Goal: Information Seeking & Learning: Learn about a topic

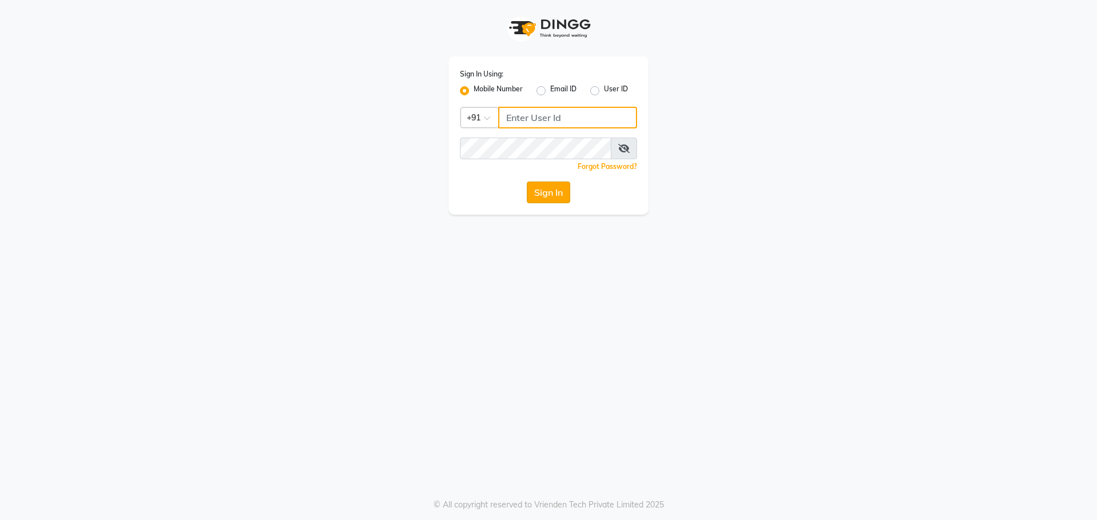
type input "8100331223"
click at [547, 193] on button "Sign In" at bounding box center [548, 193] width 43 height 22
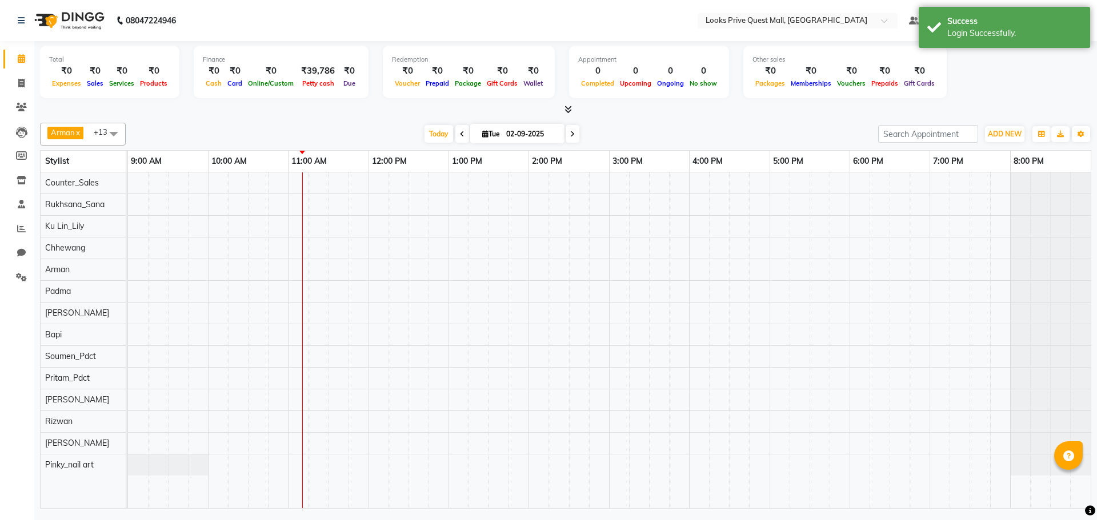
click at [17, 23] on div "08047224946" at bounding box center [96, 21] width 175 height 32
click at [23, 19] on icon at bounding box center [21, 21] width 7 height 8
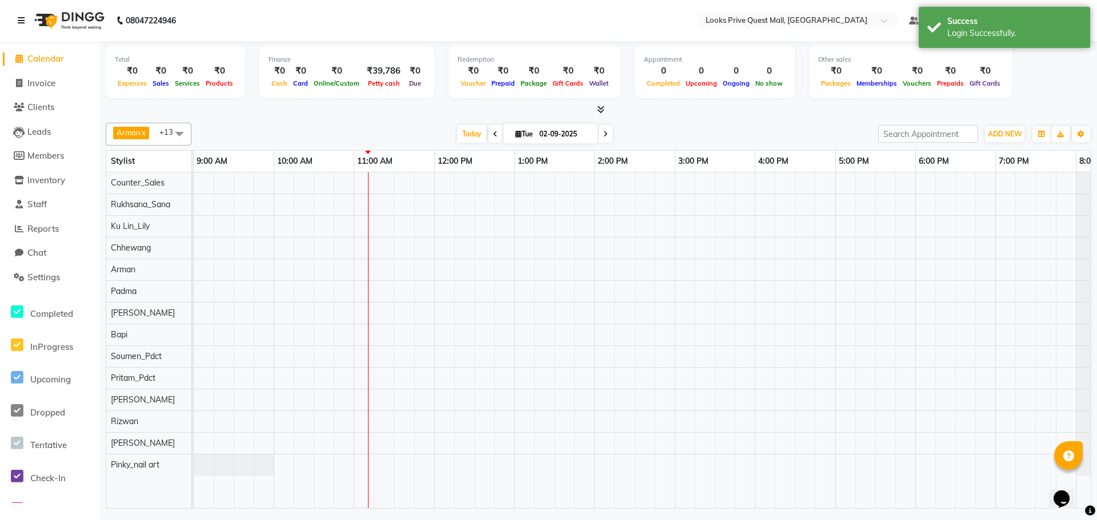
click at [18, 20] on icon at bounding box center [21, 21] width 7 height 8
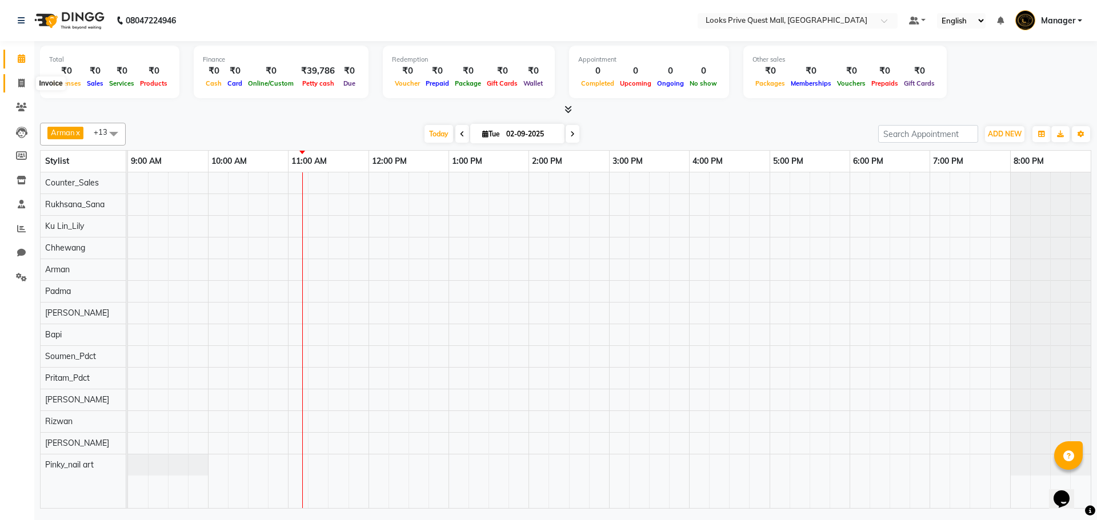
click at [20, 83] on icon at bounding box center [21, 83] width 6 height 9
select select "6141"
select select "service"
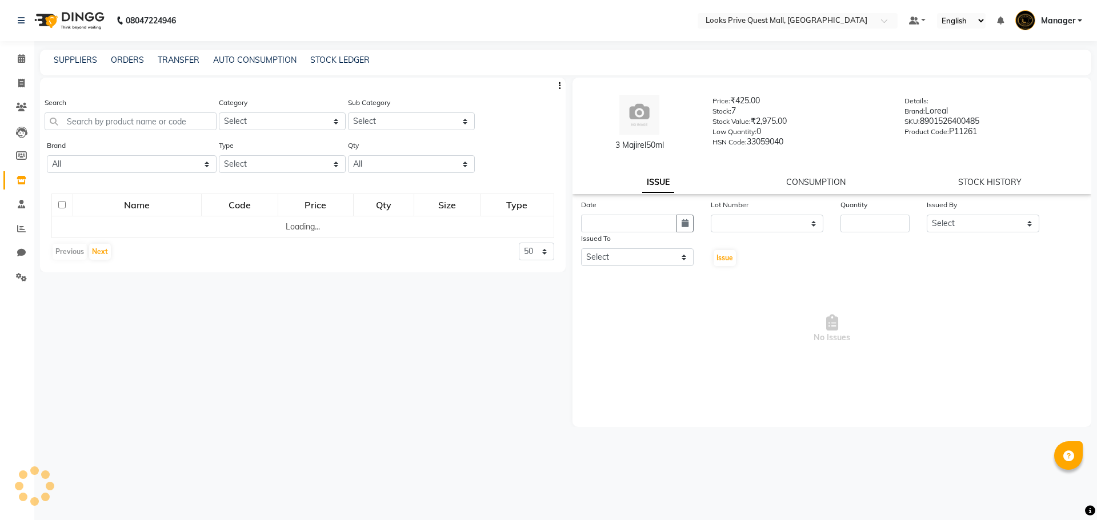
select select
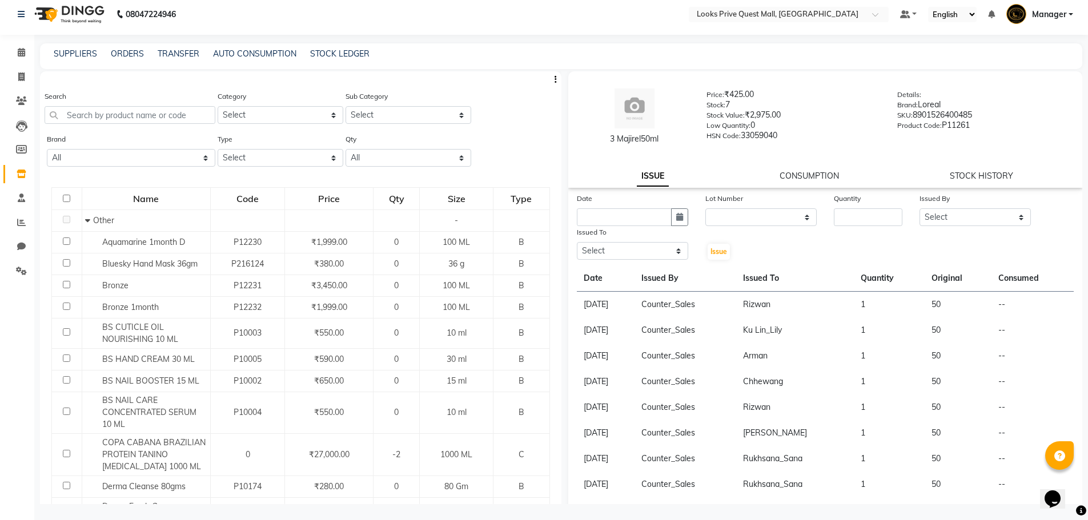
scroll to position [7, 0]
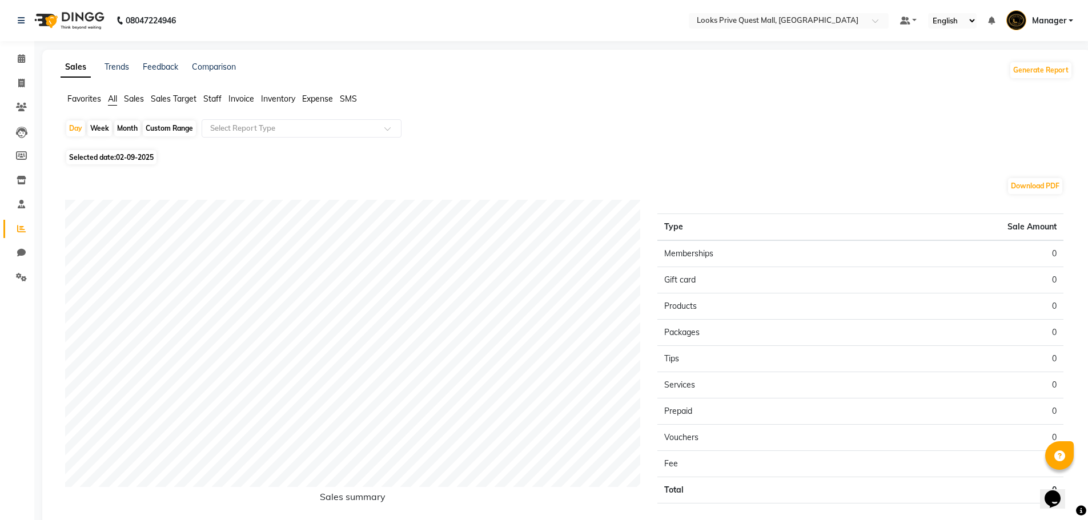
click at [133, 156] on span "02-09-2025" at bounding box center [135, 157] width 38 height 9
select select "9"
select select "2025"
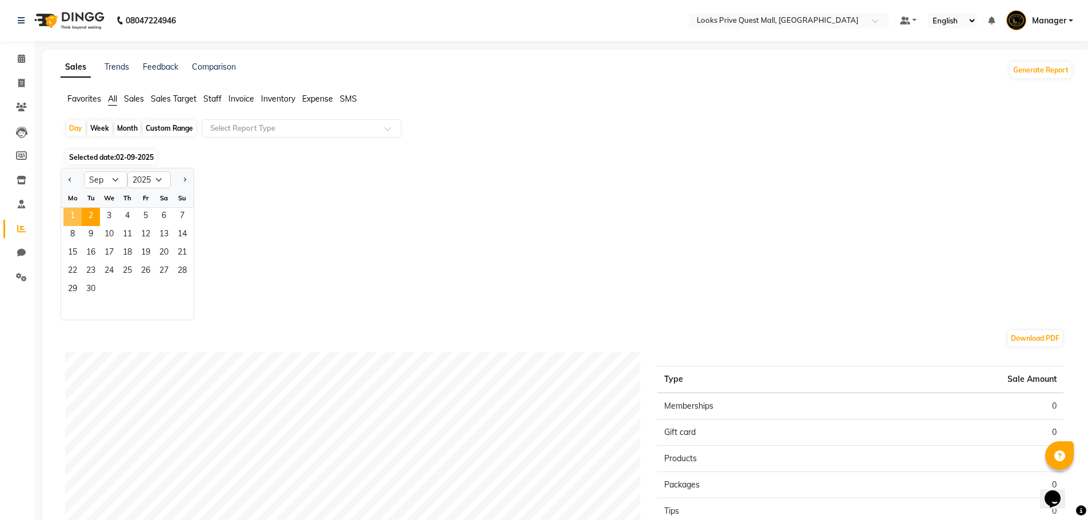
click at [75, 212] on span "1" at bounding box center [72, 217] width 18 height 18
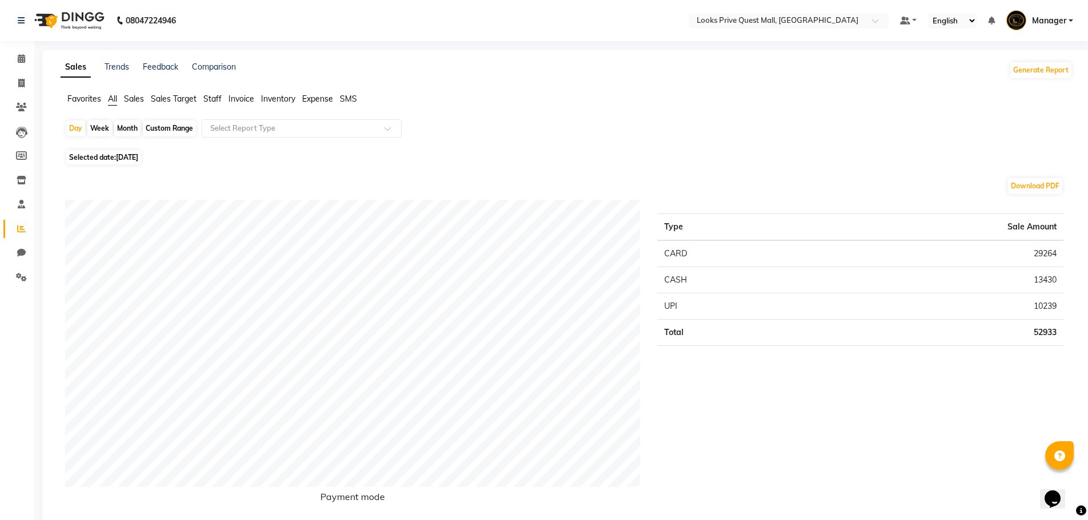
click at [215, 100] on span "Staff" at bounding box center [212, 99] width 18 height 10
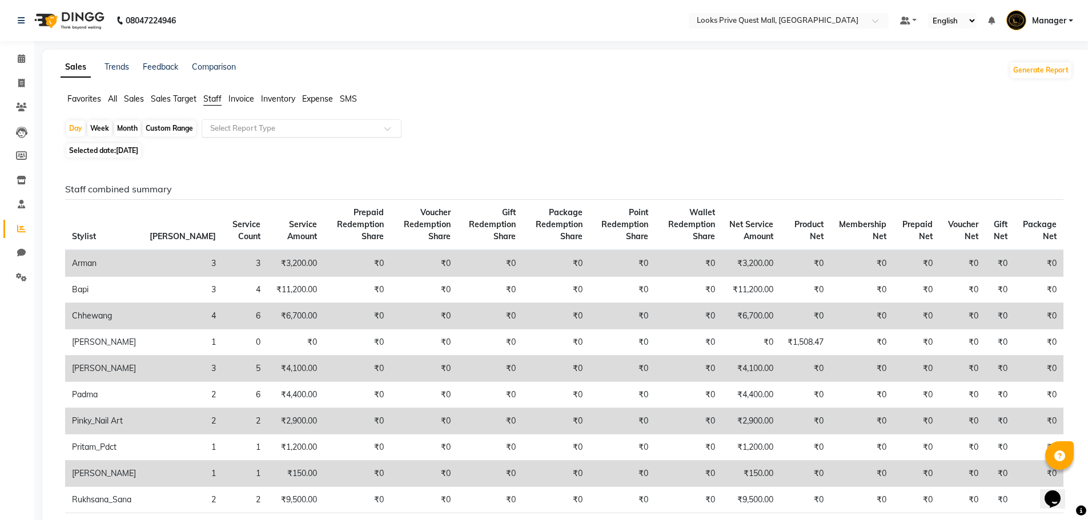
click at [241, 127] on input "text" at bounding box center [290, 128] width 164 height 11
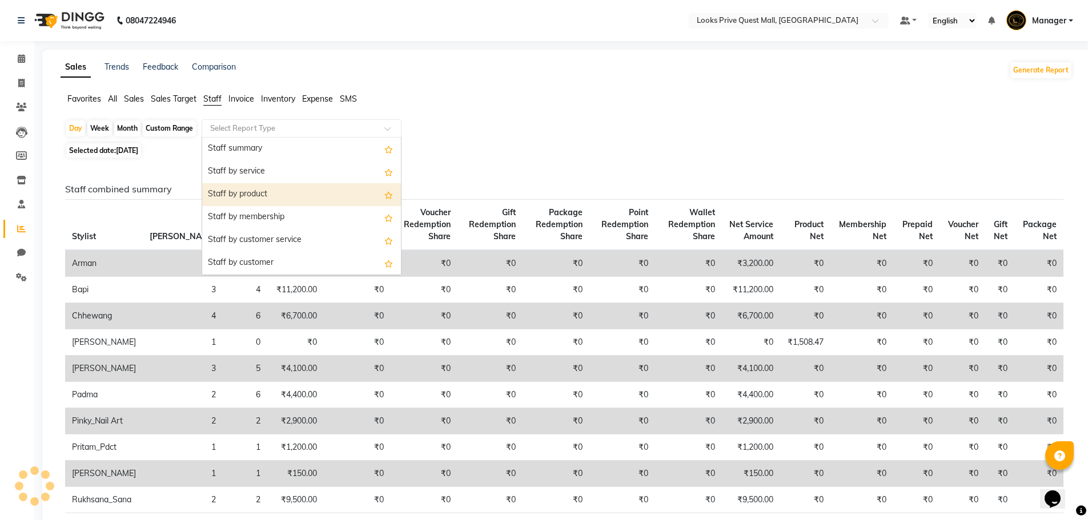
click at [243, 198] on div "Staff by product" at bounding box center [301, 194] width 199 height 23
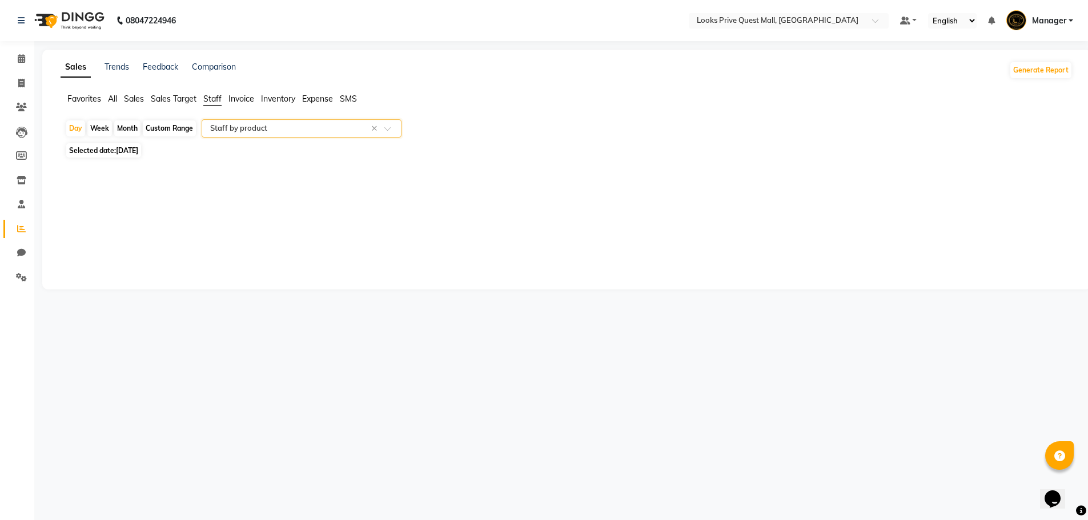
select select "full_report"
select select "csv"
click at [250, 97] on span "Invoice" at bounding box center [241, 99] width 26 height 10
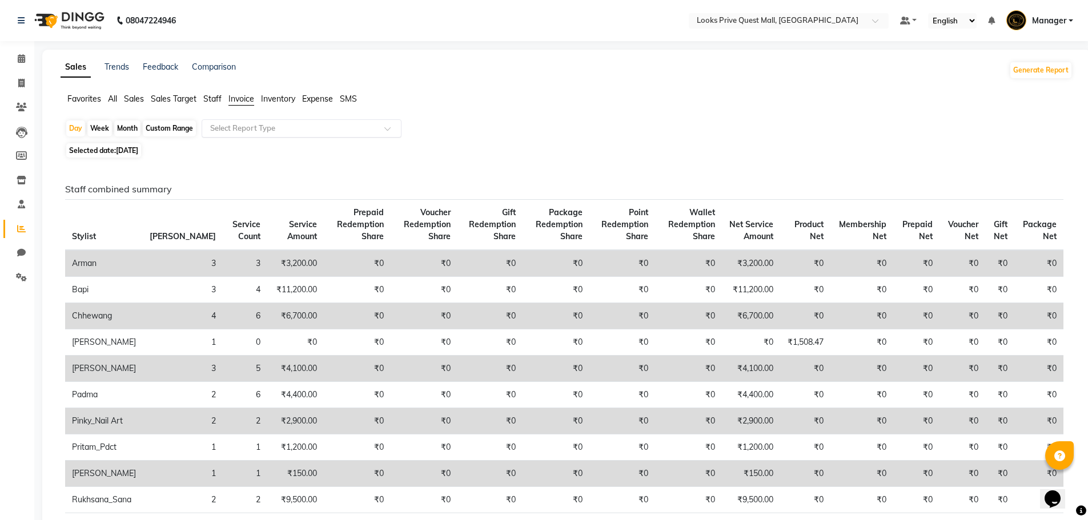
click at [264, 124] on input "text" at bounding box center [290, 128] width 164 height 11
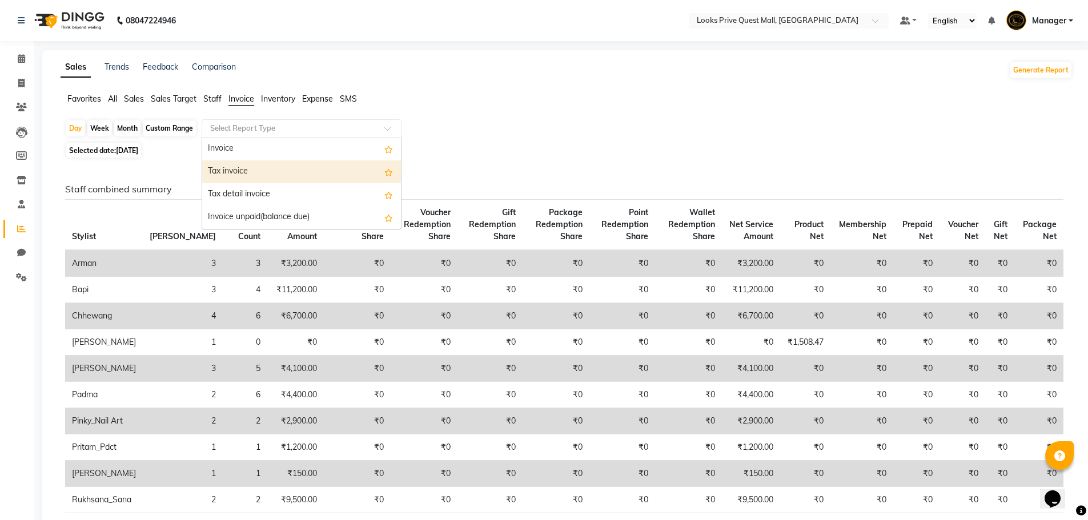
click at [267, 177] on div "Tax invoice" at bounding box center [301, 171] width 199 height 23
select select "full_report"
select select "csv"
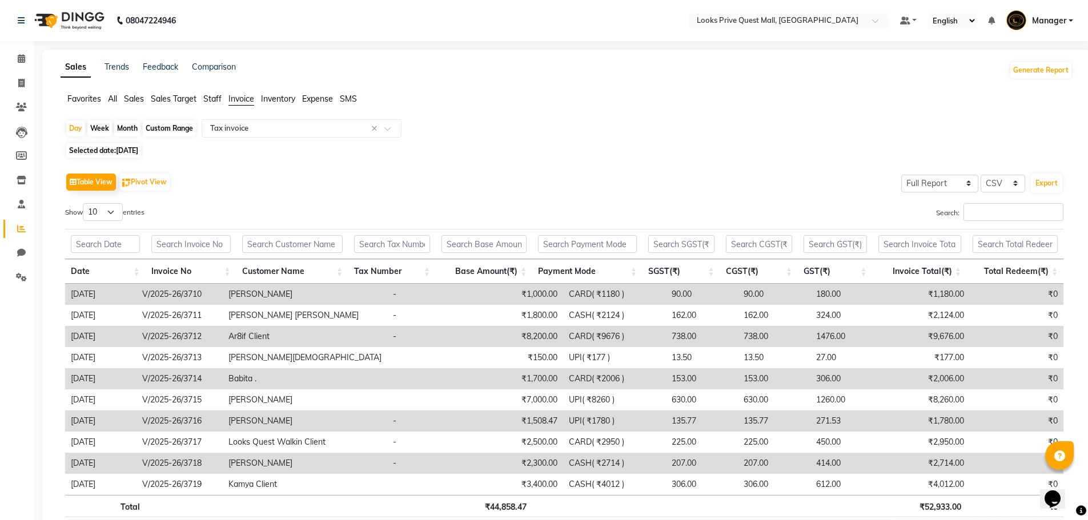
click at [215, 97] on span "Staff" at bounding box center [212, 99] width 18 height 10
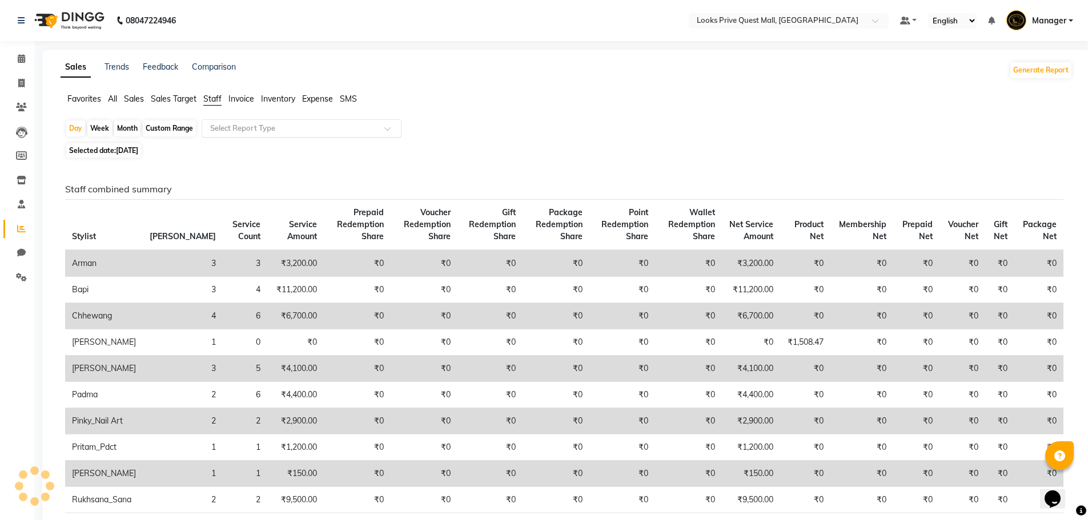
click at [248, 131] on input "text" at bounding box center [290, 128] width 164 height 11
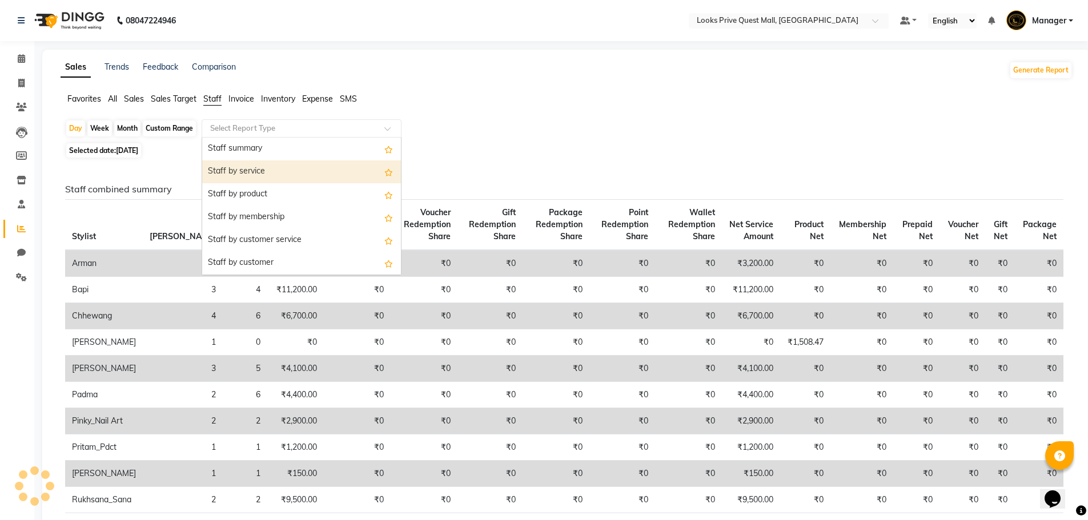
click at [254, 175] on div "Staff by service" at bounding box center [301, 171] width 199 height 23
select select "full_report"
select select "csv"
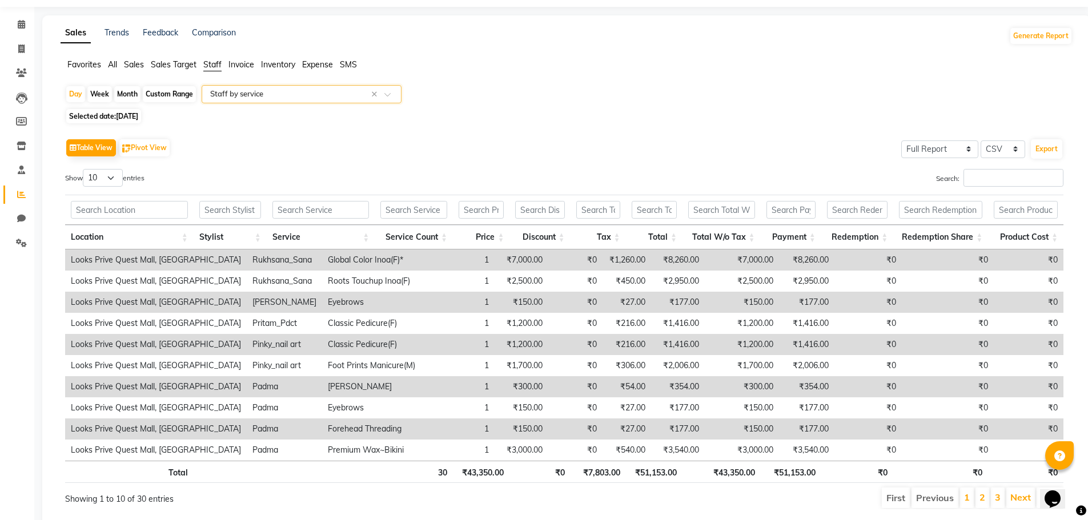
scroll to position [70, 0]
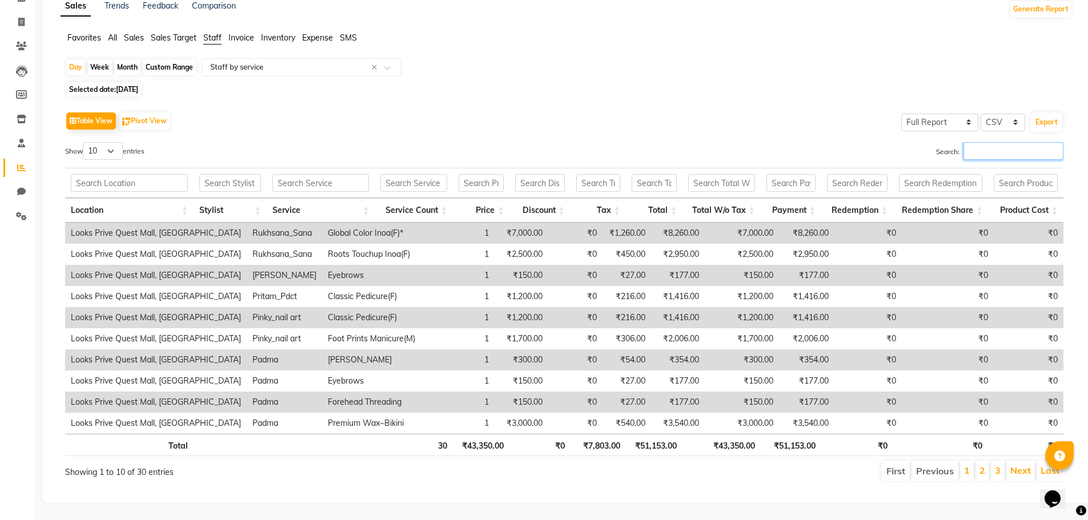
click at [994, 143] on input "Search:" at bounding box center [1014, 151] width 100 height 18
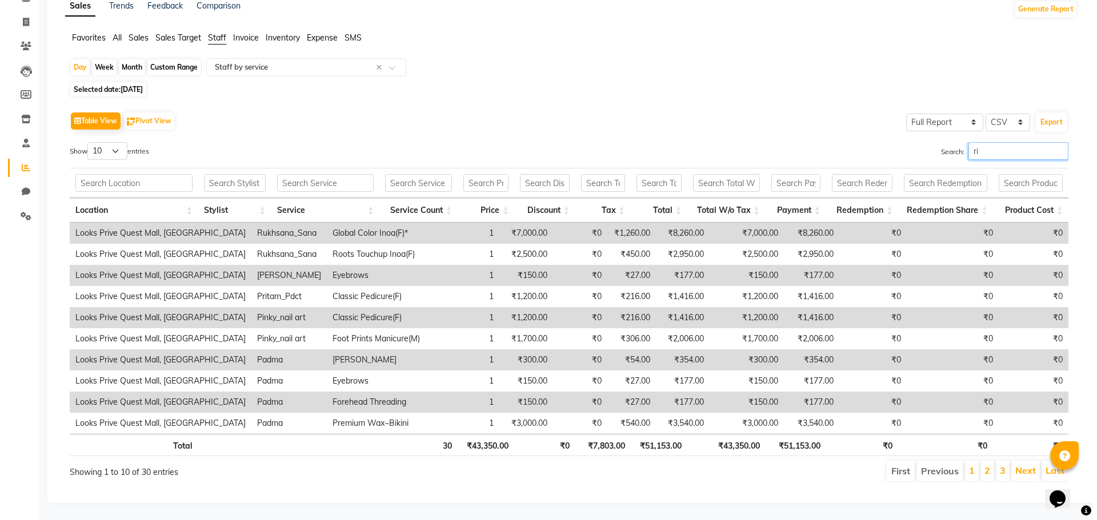
scroll to position [0, 0]
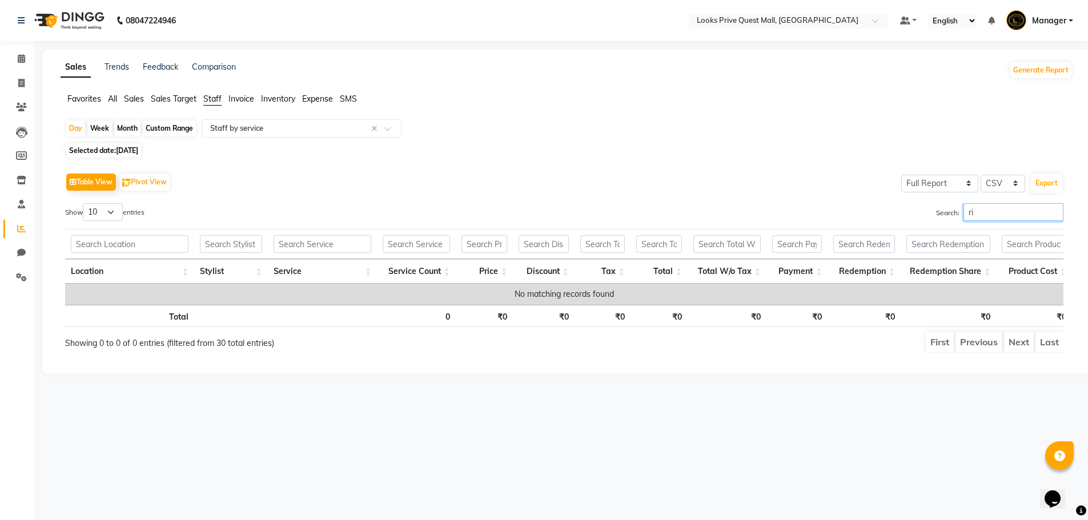
type input "r"
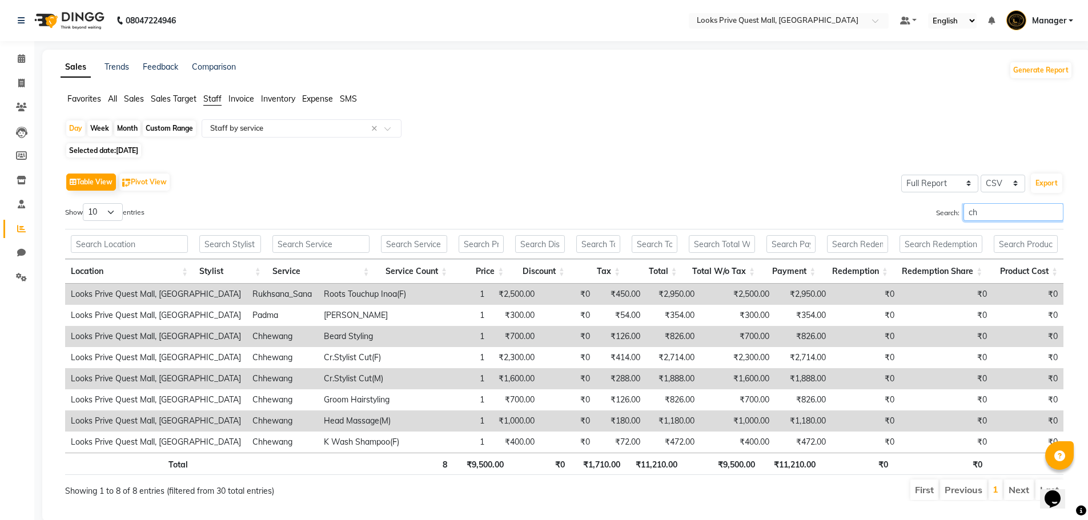
type input "c"
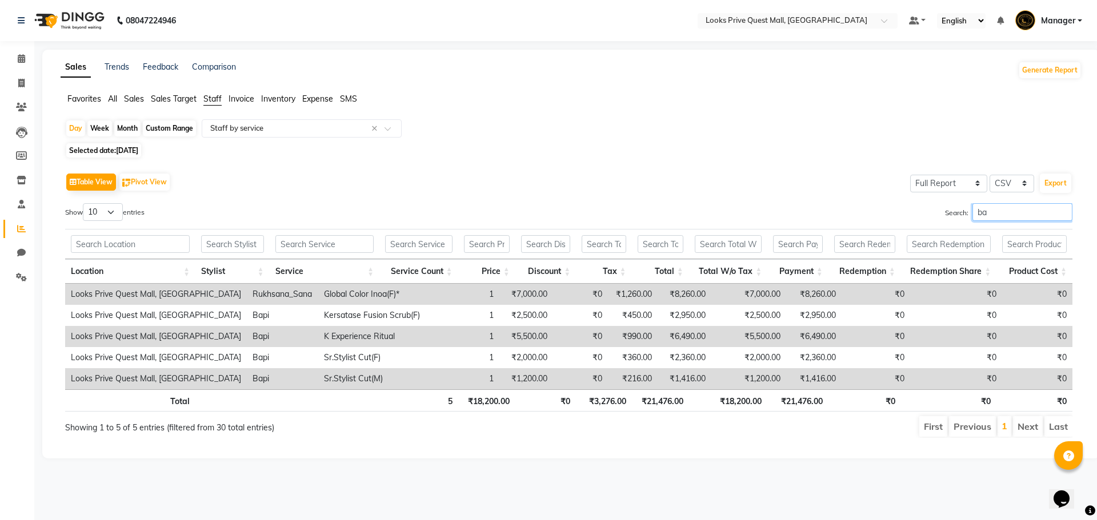
type input "b"
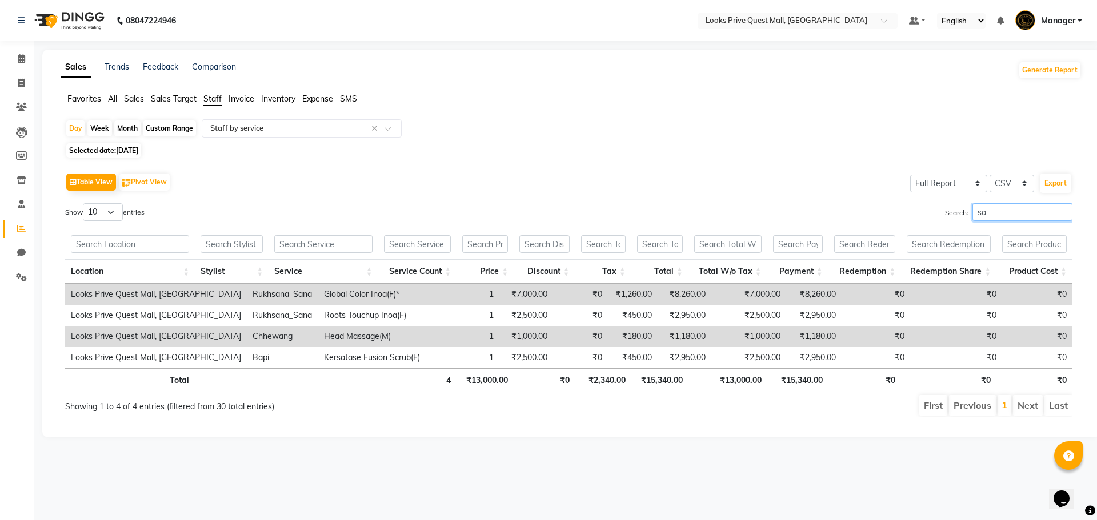
type input "s"
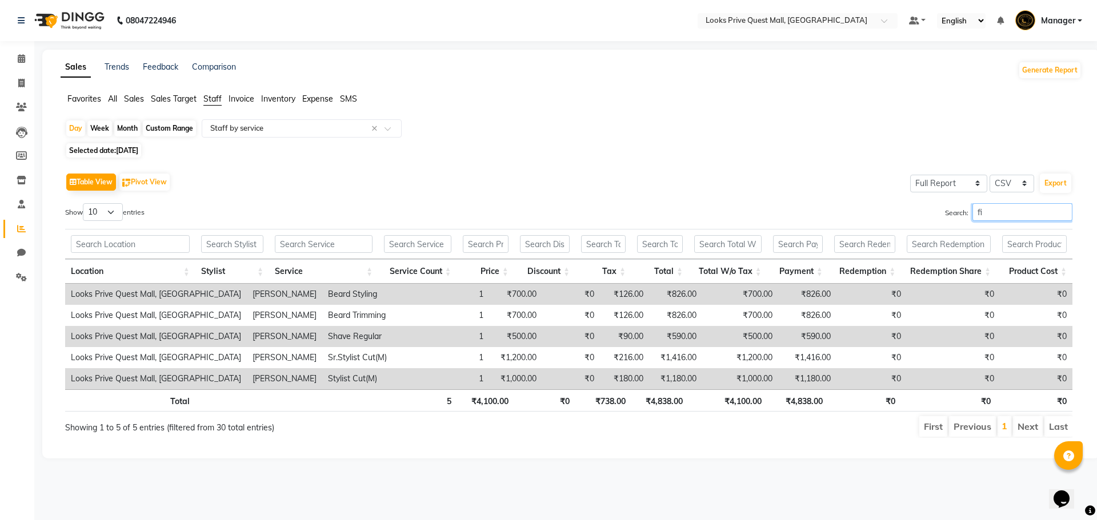
type input "f"
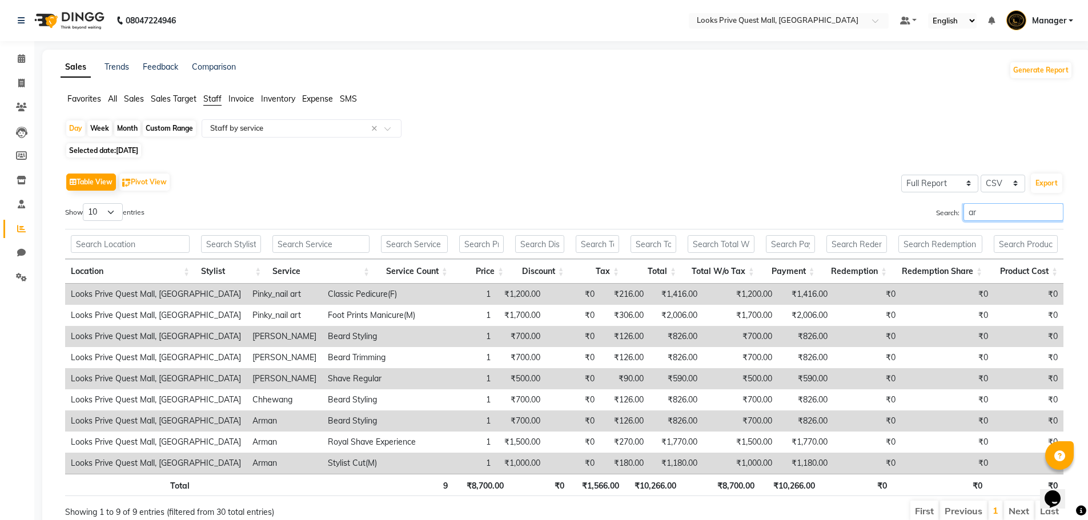
type input "a"
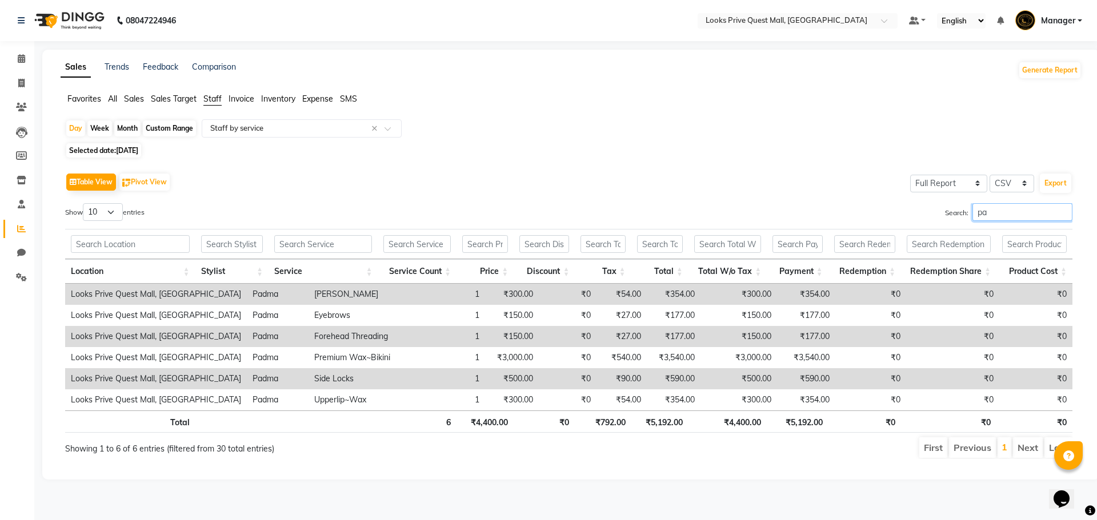
type input "p"
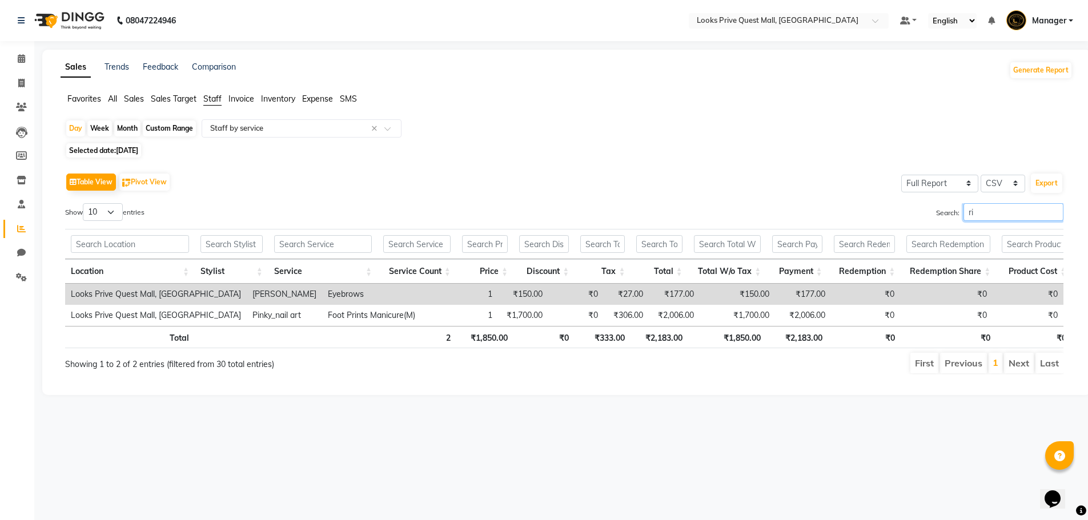
type input "r"
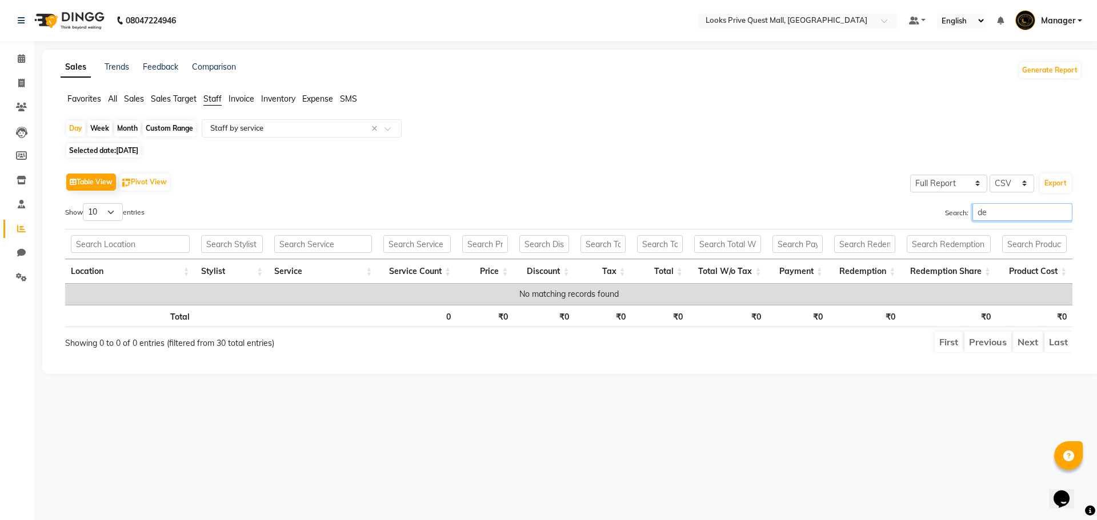
type input "d"
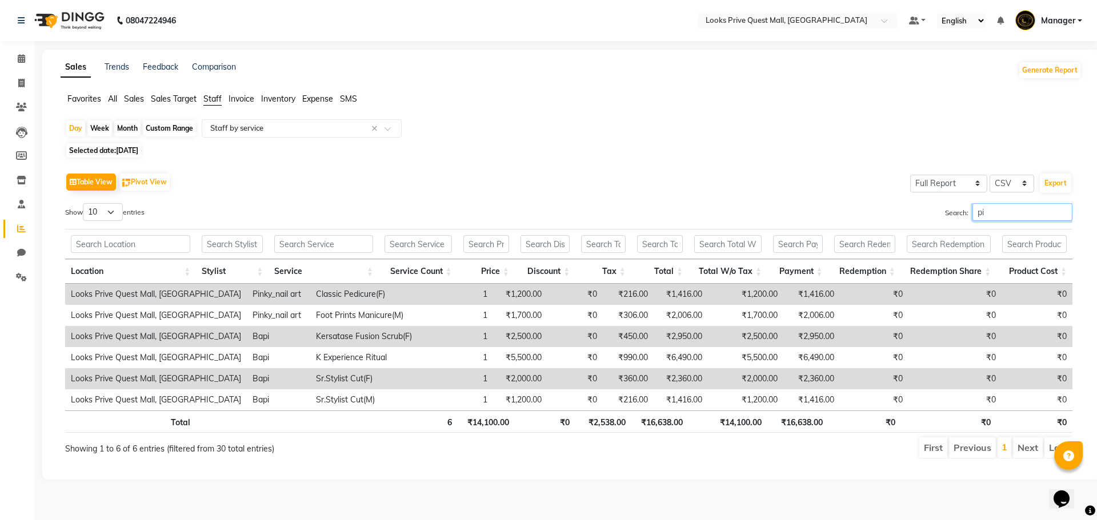
type input "p"
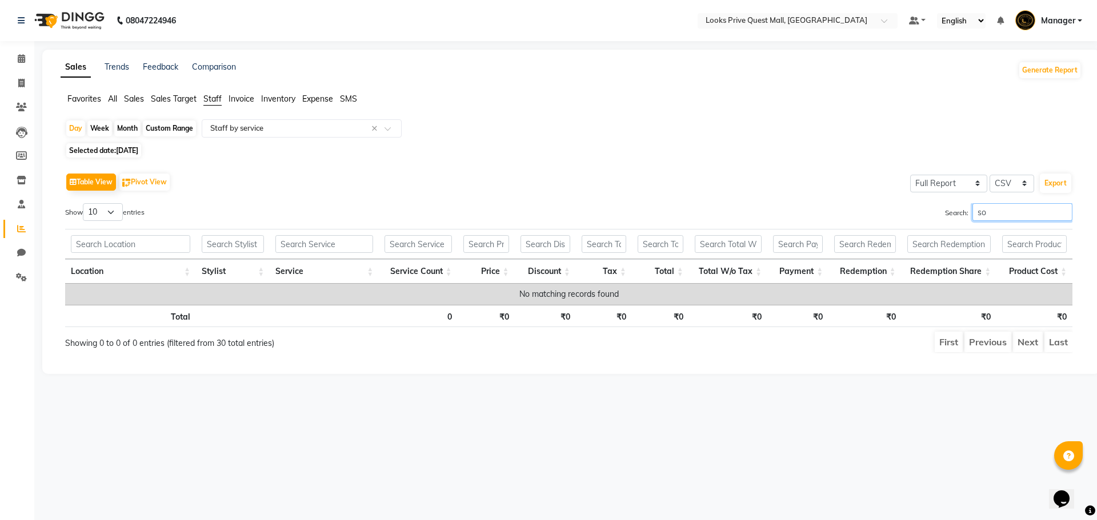
type input "s"
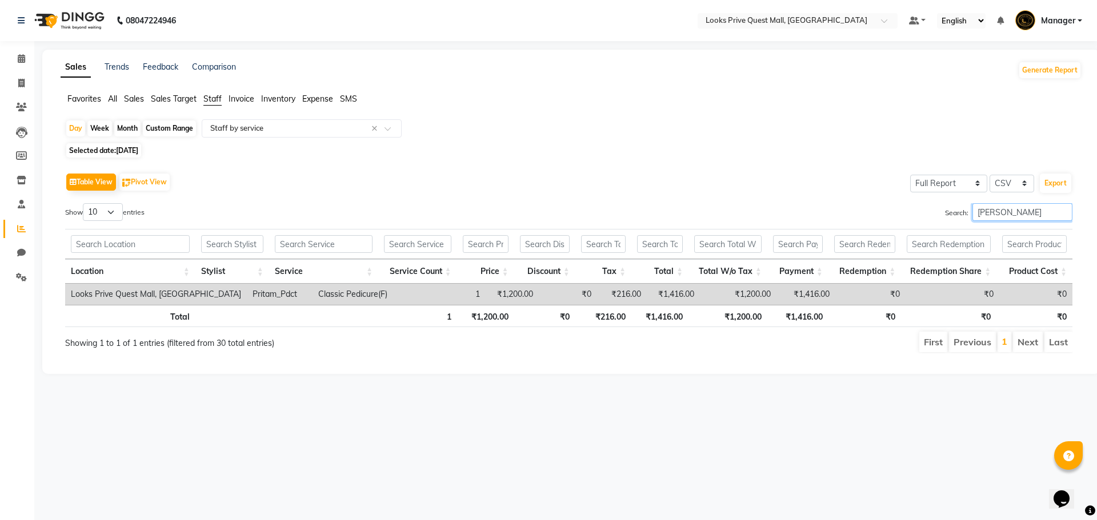
type input "prita"
click at [258, 129] on input "text" at bounding box center [290, 128] width 164 height 11
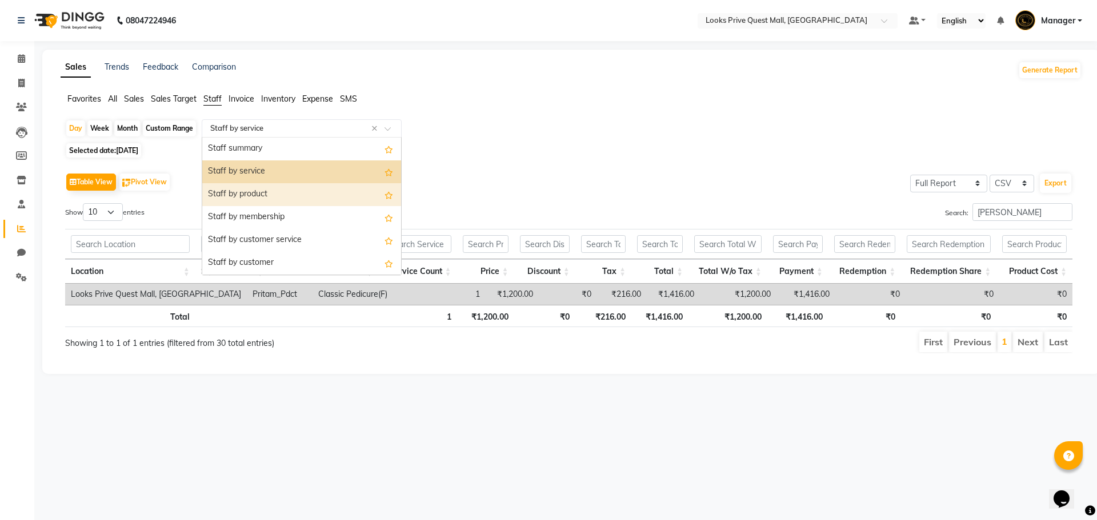
click at [251, 191] on div "Staff by product" at bounding box center [301, 194] width 199 height 23
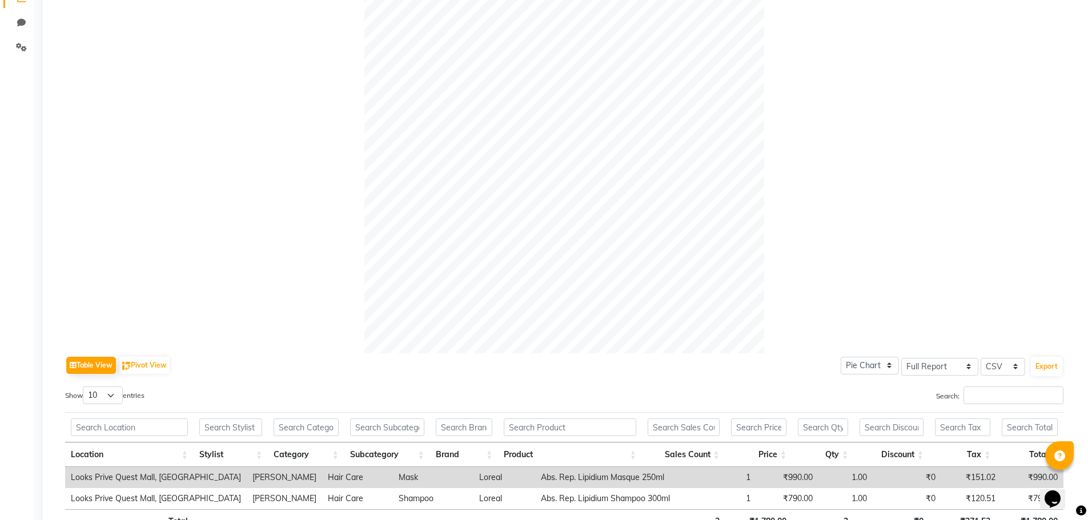
scroll to position [257, 0]
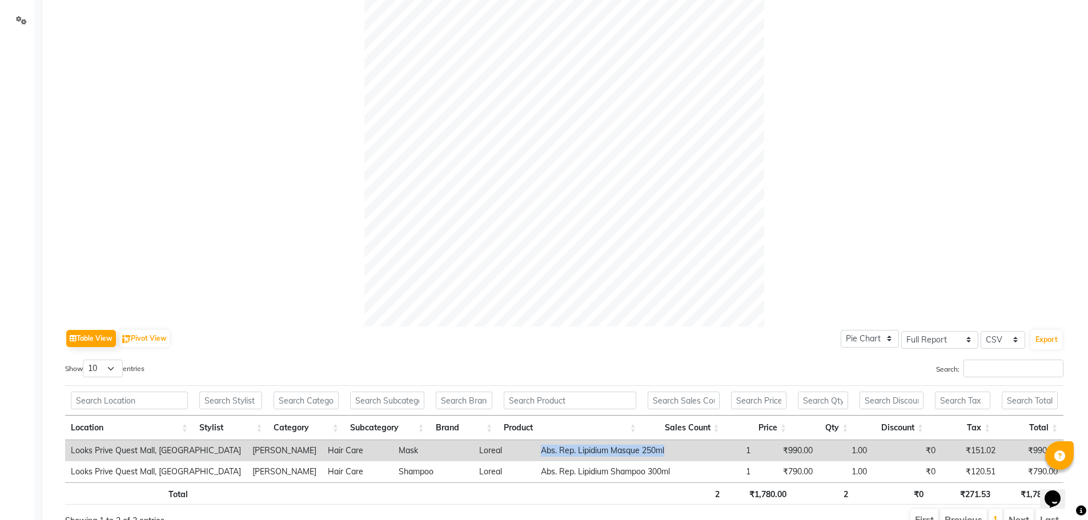
drag, startPoint x: 503, startPoint y: 451, endPoint x: 657, endPoint y: 452, distance: 154.2
click at [657, 452] on tr "Looks Prive Quest Mall, Kolkata Dipti Uppal Hair Care Mask Loreal Abs. Rep. Lip…" at bounding box center [564, 450] width 998 height 21
copy td "Abs. Rep. Lipidium Masque 250ml"
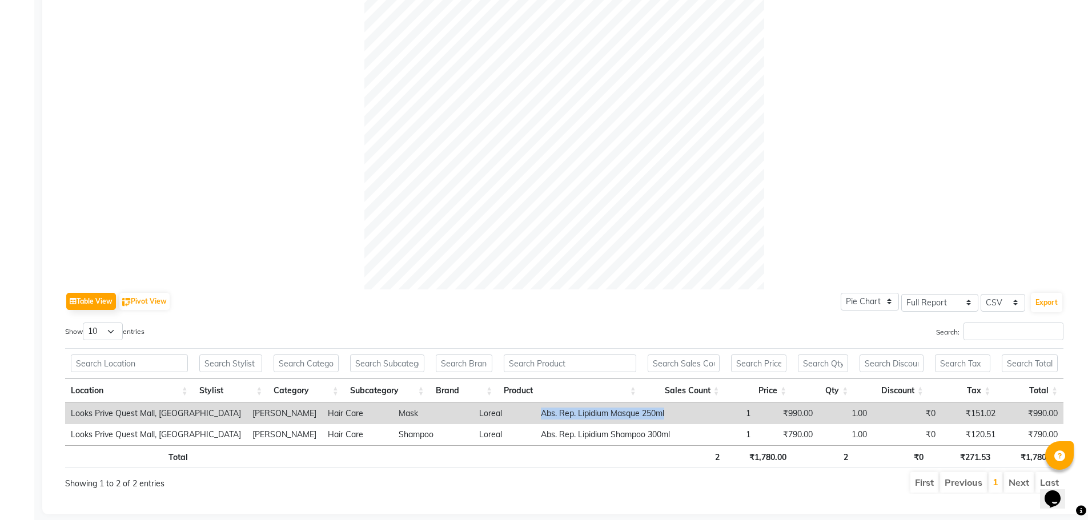
scroll to position [314, 0]
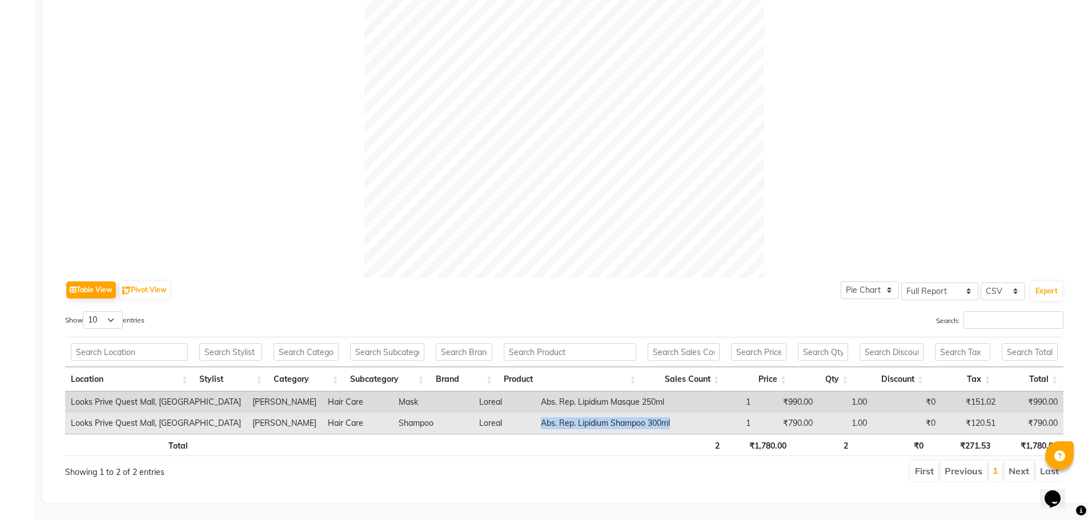
drag, startPoint x: 504, startPoint y: 415, endPoint x: 644, endPoint y: 422, distance: 140.1
click at [644, 422] on tr "Looks Prive Quest Mall, Kolkata Dipti Uppal Hair Care Shampoo Loreal Abs. Rep. …" at bounding box center [564, 423] width 998 height 21
copy td "Abs. Rep. Lipidium Shampoo 300ml"
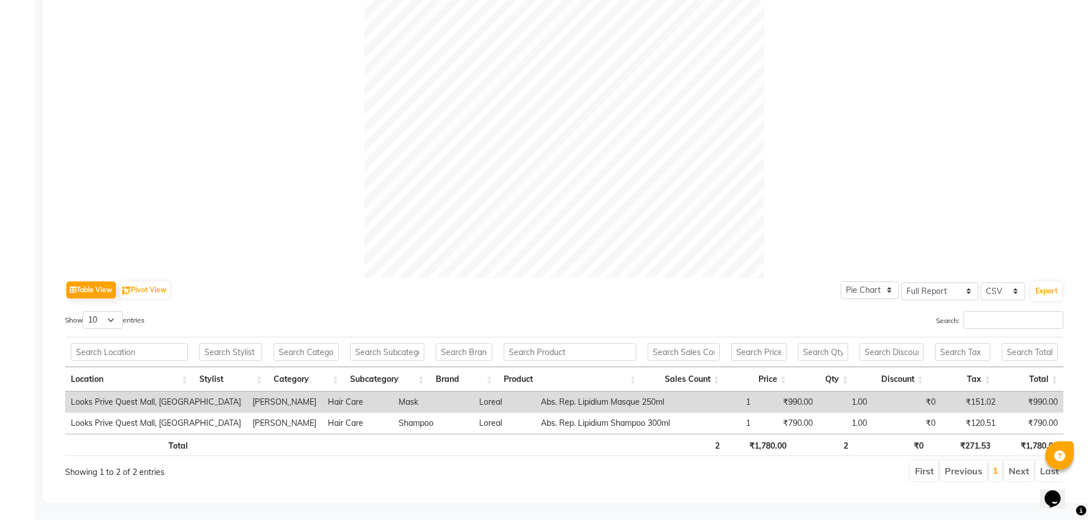
click at [692, 461] on ul "First Previous 1 Next Last" at bounding box center [775, 471] width 575 height 21
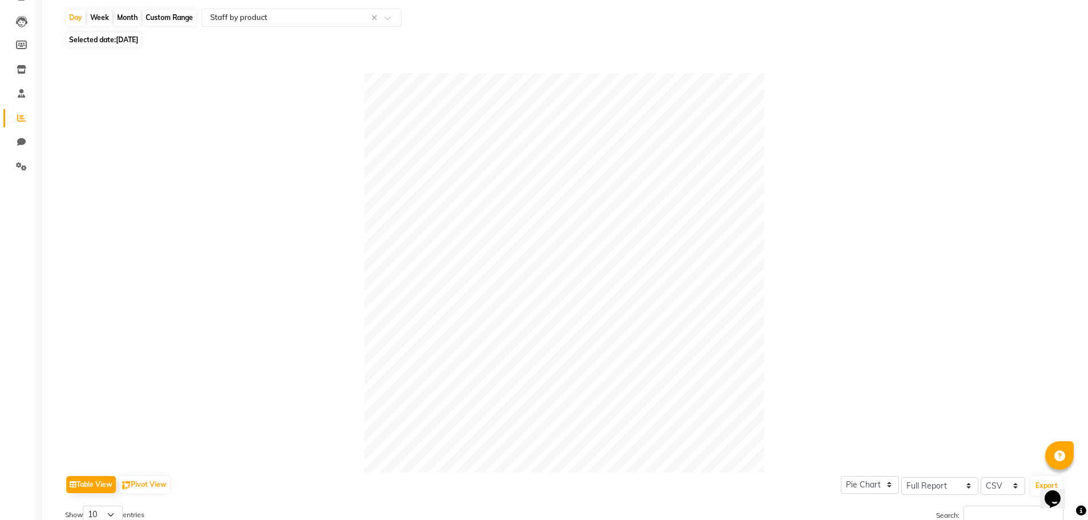
scroll to position [0, 0]
